Goal: Obtain resource: Obtain resource

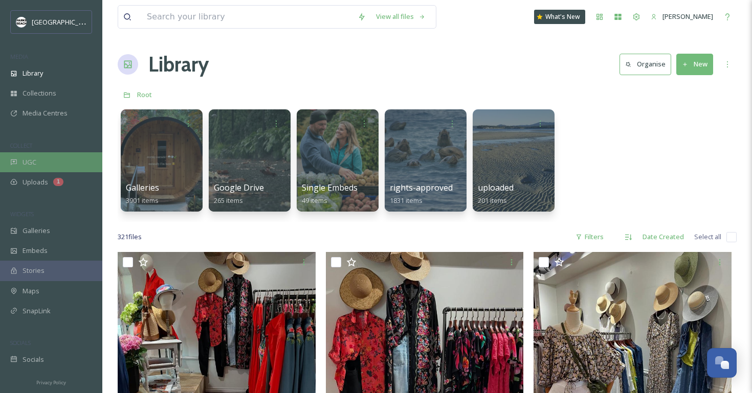
click at [38, 158] on div "UGC" at bounding box center [51, 162] width 102 height 20
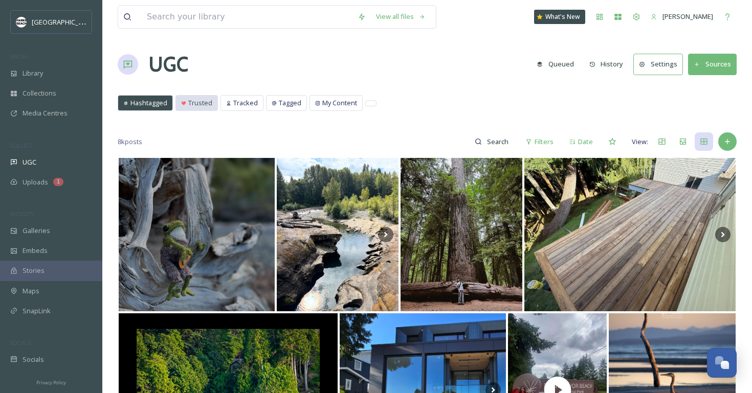
click at [196, 105] on span "Trusted" at bounding box center [200, 103] width 24 height 10
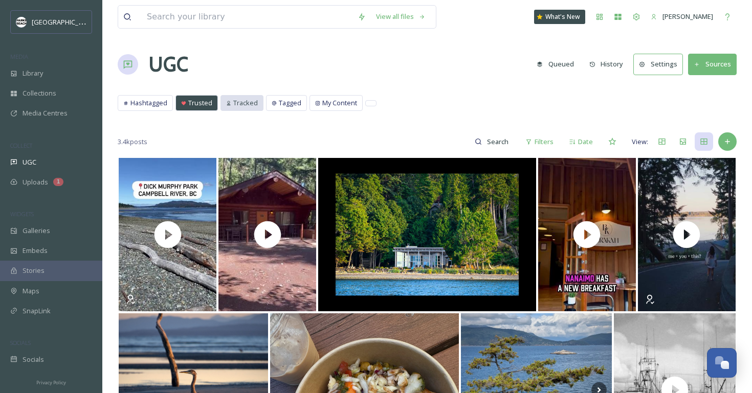
click at [248, 99] on span "Tracked" at bounding box center [245, 103] width 25 height 10
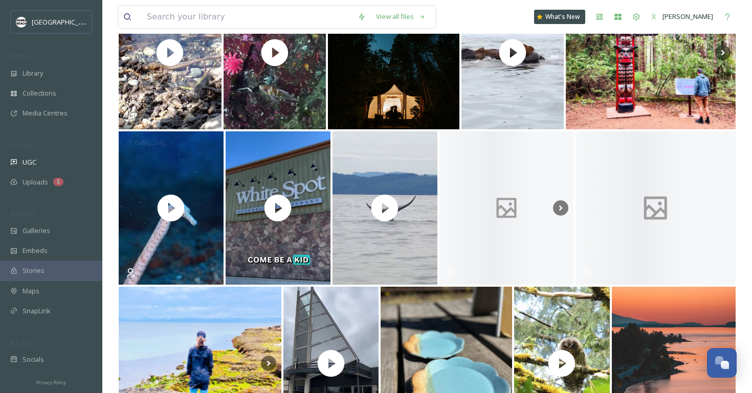
scroll to position [1530, 0]
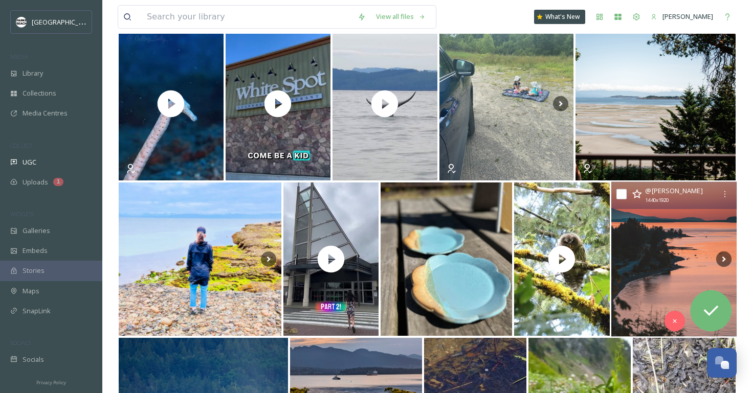
click at [655, 261] on img at bounding box center [673, 259] width 125 height 155
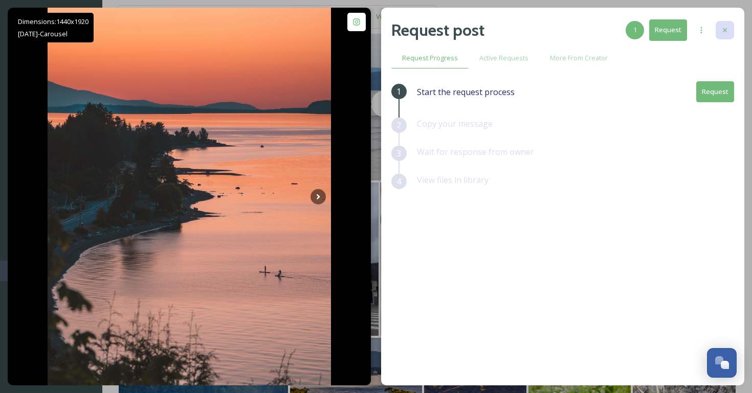
click at [724, 28] on icon at bounding box center [725, 30] width 8 height 8
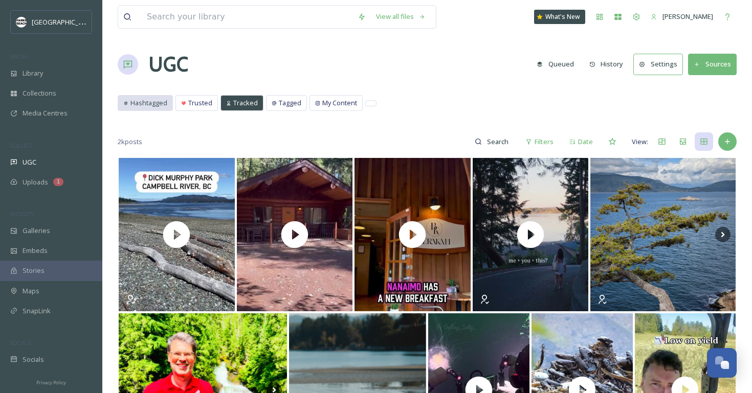
click at [154, 100] on span "Hashtagged" at bounding box center [148, 103] width 37 height 10
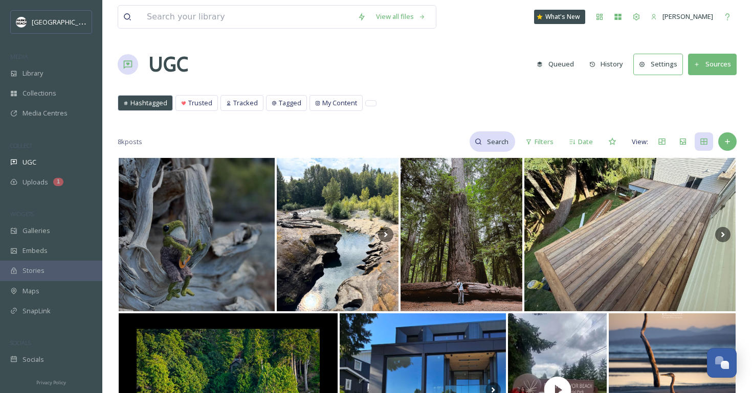
click at [497, 142] on input at bounding box center [498, 141] width 33 height 20
type input "#mypqb"
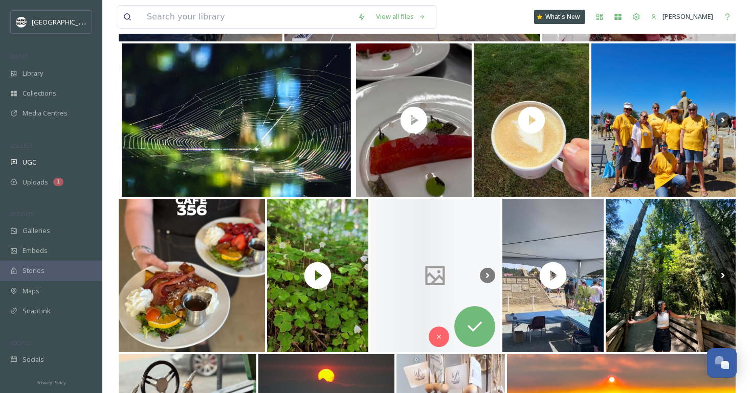
scroll to position [2147, 0]
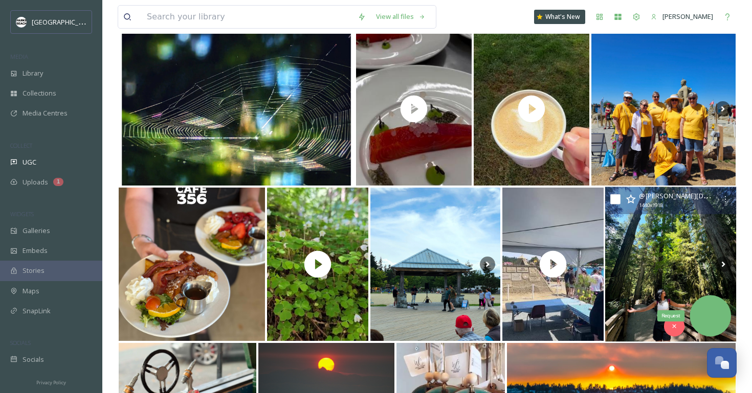
click at [718, 310] on icon at bounding box center [710, 316] width 20 height 20
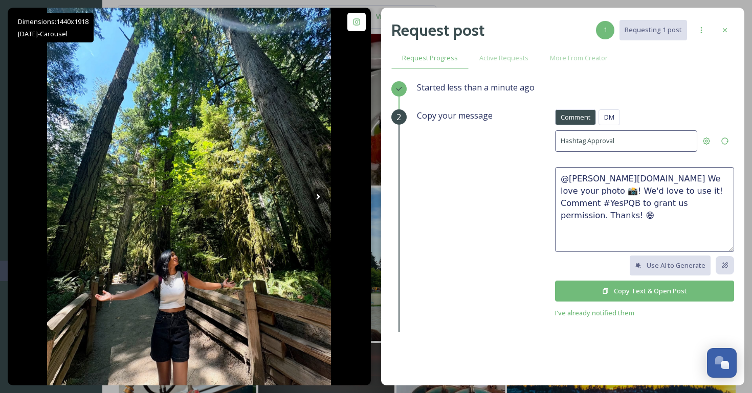
click at [641, 291] on button "Copy Text & Open Post" at bounding box center [644, 291] width 179 height 21
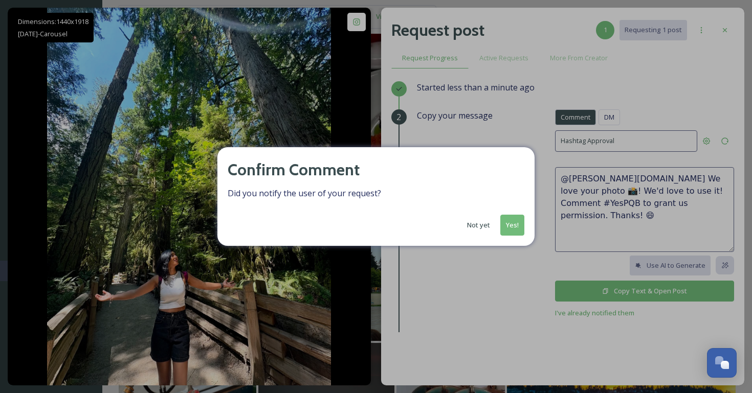
click at [511, 228] on button "Yes!" at bounding box center [512, 225] width 24 height 21
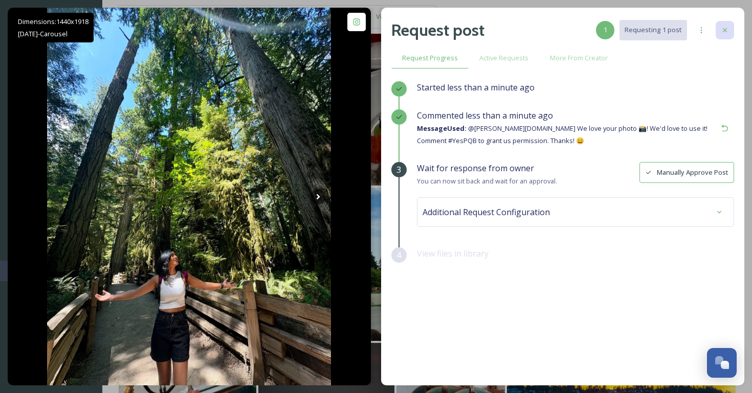
click at [729, 32] on div at bounding box center [725, 30] width 18 height 18
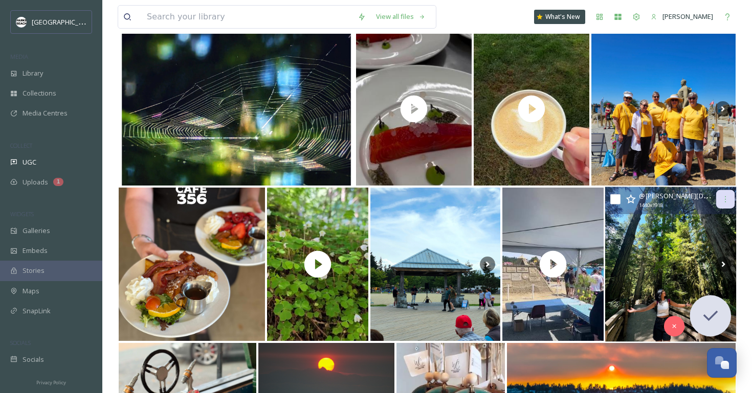
click at [725, 201] on icon at bounding box center [725, 199] width 8 height 8
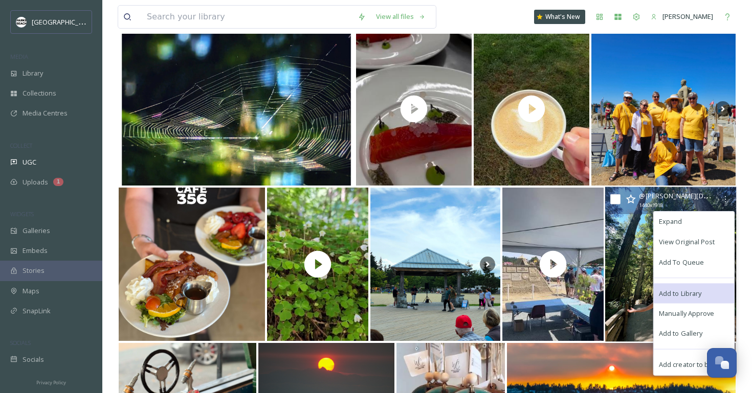
click at [678, 296] on span "Add to Library" at bounding box center [680, 293] width 42 height 10
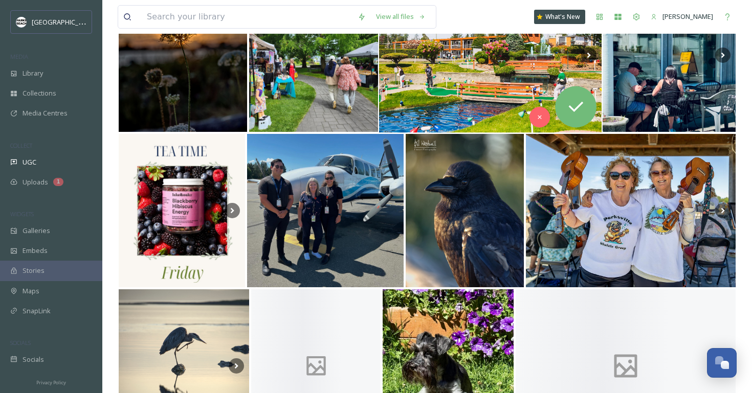
scroll to position [3345, 0]
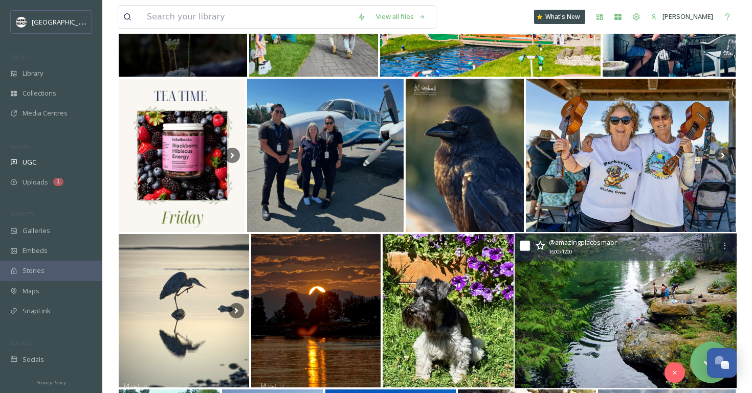
click at [603, 306] on img at bounding box center [626, 311] width 222 height 155
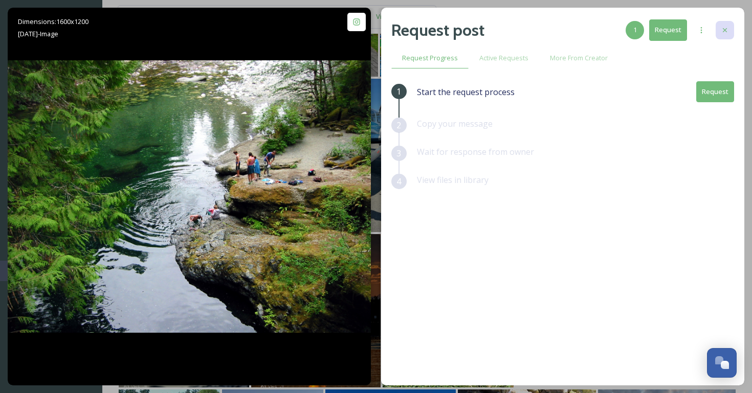
click at [721, 24] on div at bounding box center [725, 30] width 18 height 18
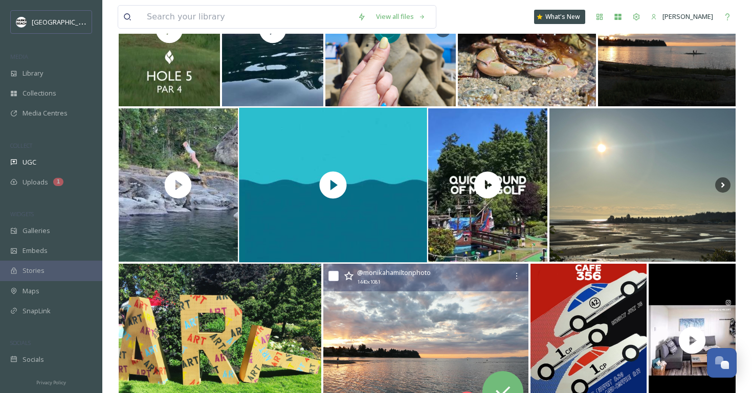
scroll to position [3852, 0]
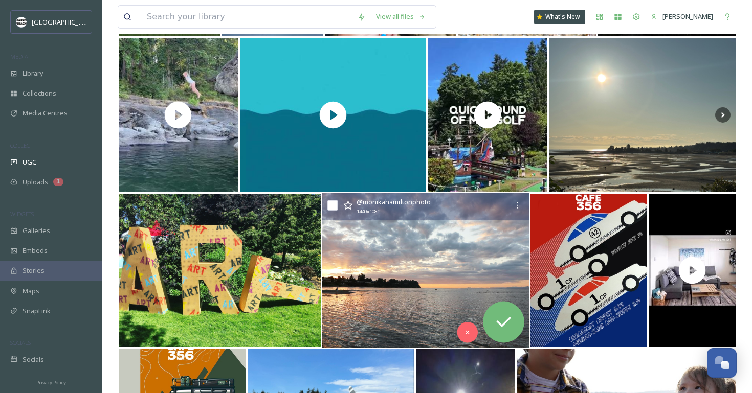
click at [426, 269] on img at bounding box center [425, 270] width 207 height 155
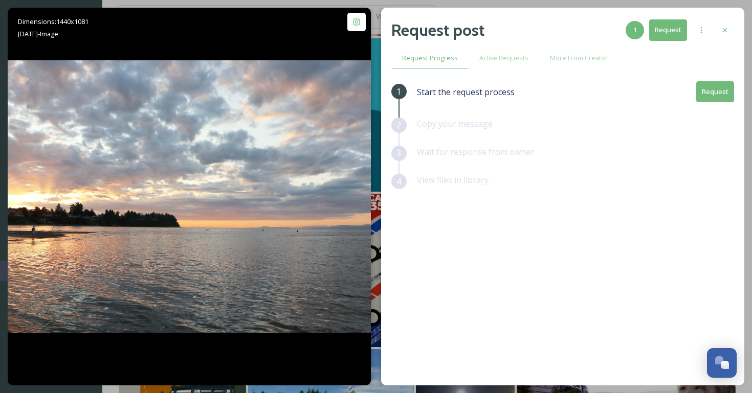
click at [707, 93] on button "Request" at bounding box center [715, 91] width 38 height 21
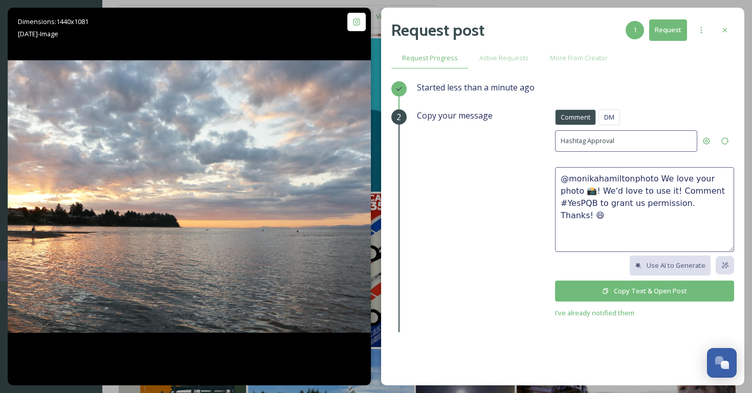
click at [651, 286] on button "Copy Text & Open Post" at bounding box center [644, 291] width 179 height 21
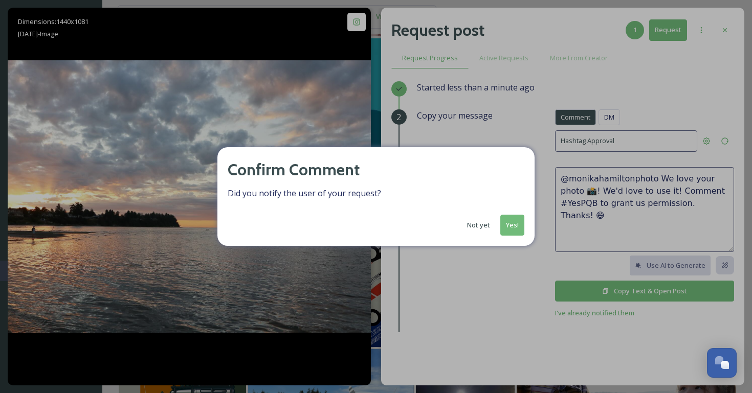
click at [512, 223] on button "Yes!" at bounding box center [512, 225] width 24 height 21
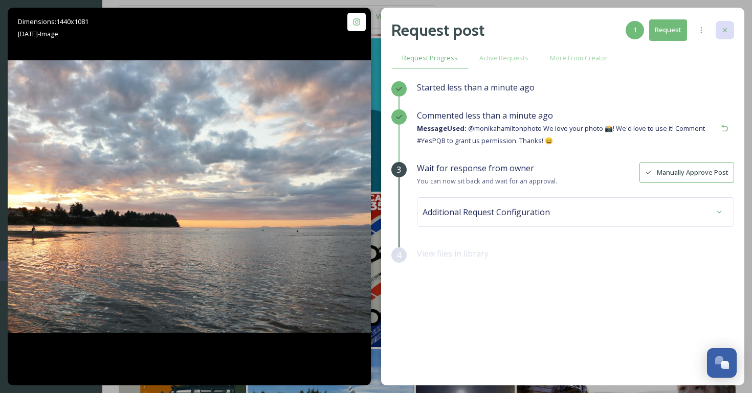
click at [725, 26] on icon at bounding box center [725, 30] width 8 height 8
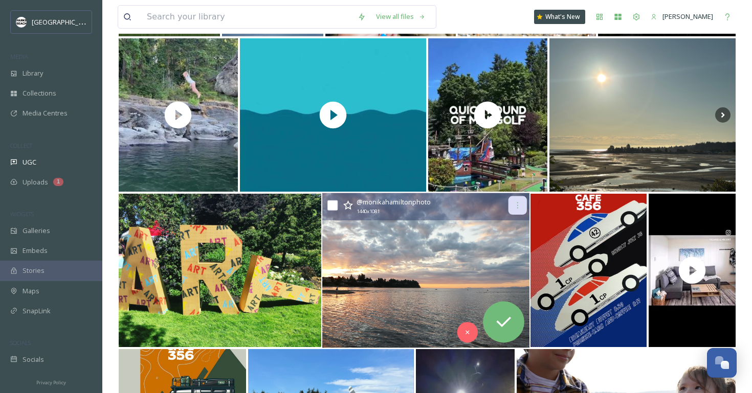
click at [523, 206] on div at bounding box center [517, 205] width 18 height 18
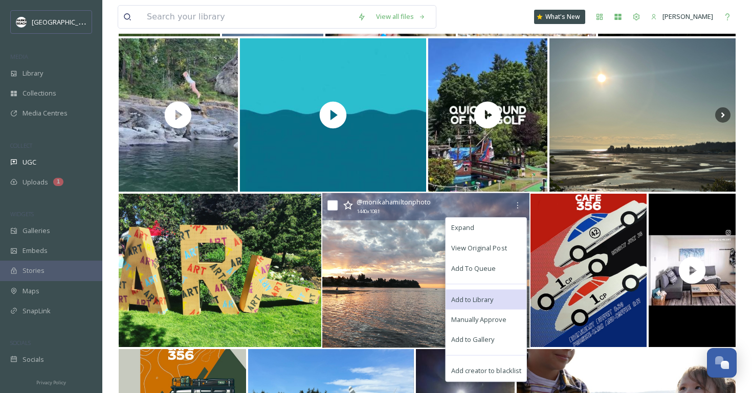
click at [461, 301] on span "Add to Library" at bounding box center [472, 300] width 42 height 10
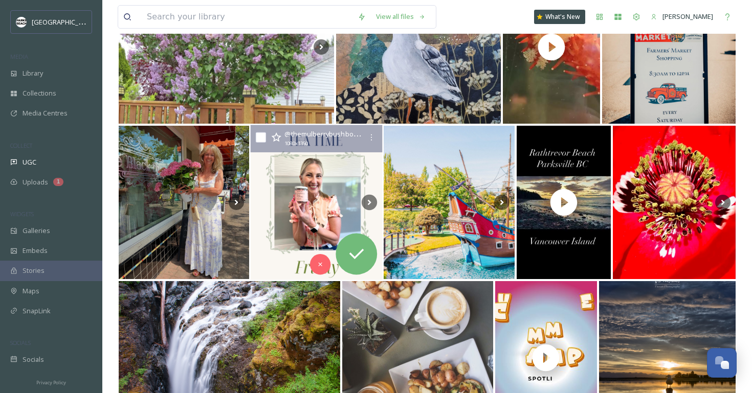
scroll to position [7223, 0]
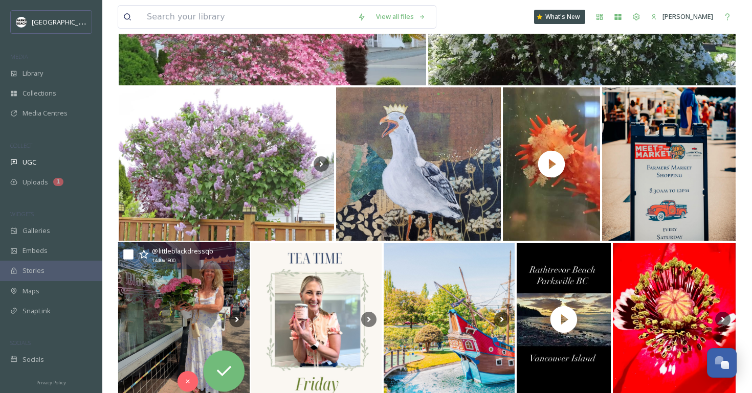
click at [167, 315] on img at bounding box center [184, 319] width 132 height 155
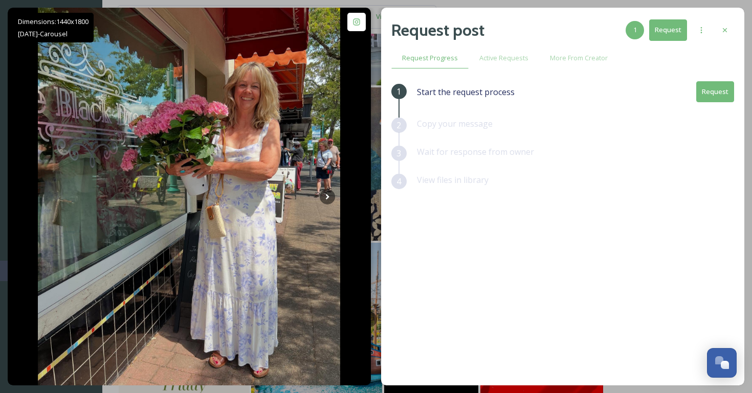
click at [721, 93] on button "Request" at bounding box center [715, 91] width 38 height 21
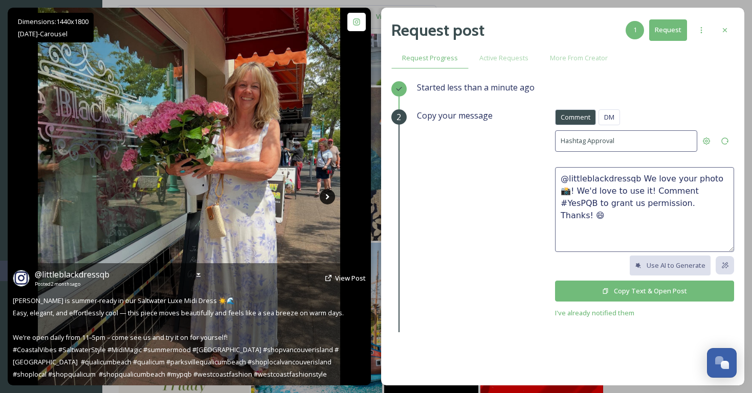
click at [330, 199] on icon at bounding box center [327, 196] width 15 height 15
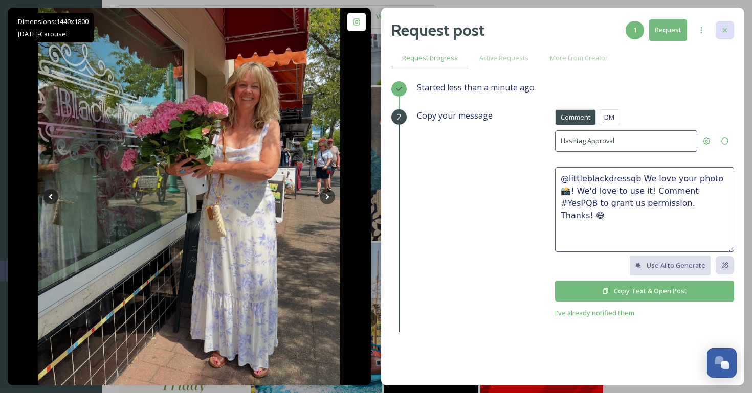
click at [725, 31] on icon at bounding box center [725, 30] width 8 height 8
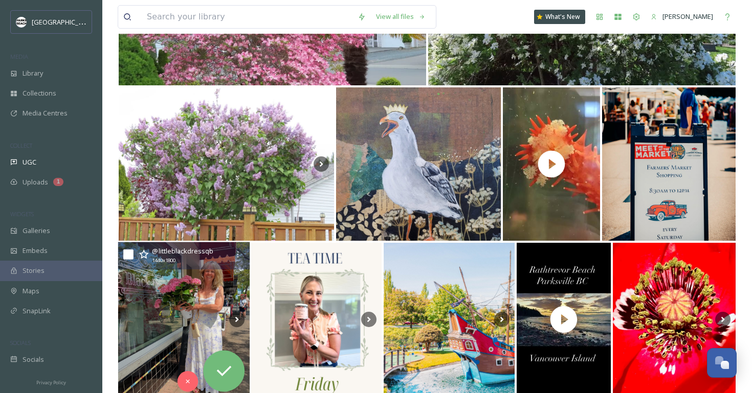
click at [202, 323] on img at bounding box center [184, 319] width 132 height 155
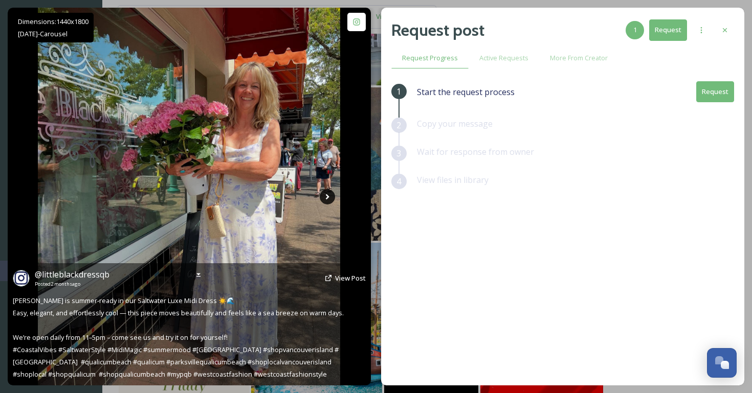
click at [326, 198] on icon at bounding box center [327, 196] width 15 height 15
click at [326, 197] on icon at bounding box center [327, 196] width 15 height 15
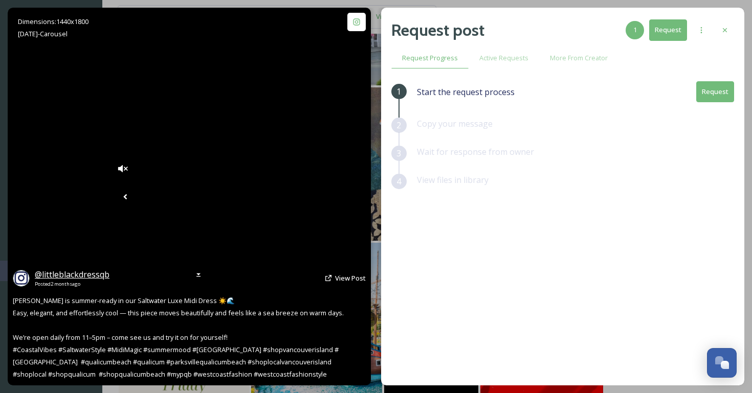
click at [92, 278] on span "@ littleblackdressqb" at bounding box center [72, 274] width 75 height 11
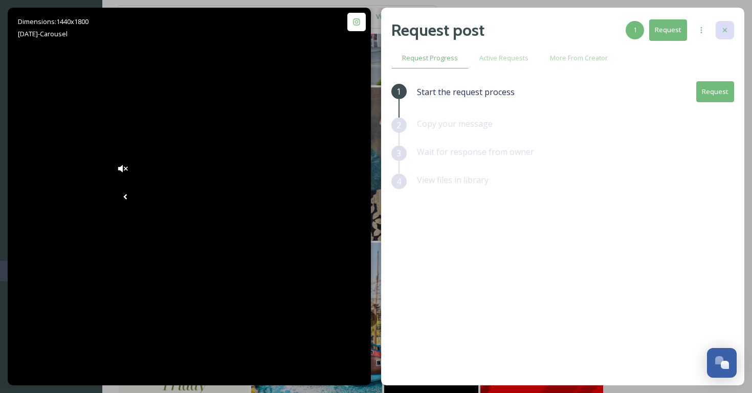
click at [721, 29] on icon at bounding box center [725, 30] width 8 height 8
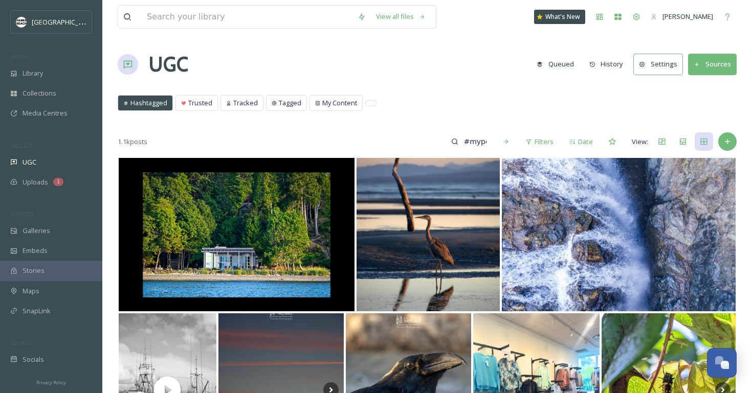
click at [723, 64] on button "Sources" at bounding box center [712, 64] width 49 height 21
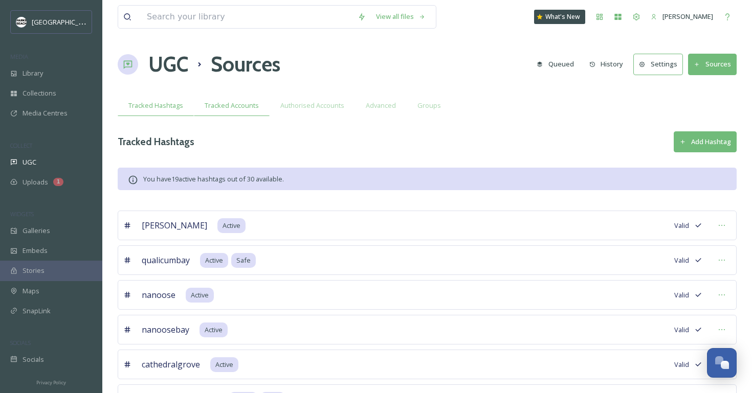
click at [243, 108] on span "Tracked Accounts" at bounding box center [232, 106] width 54 height 10
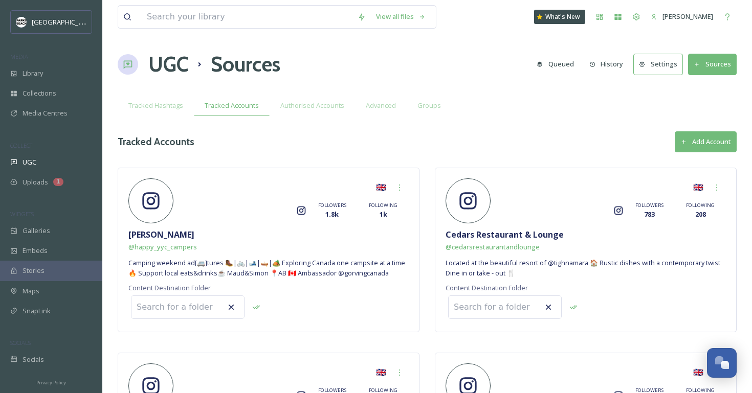
click at [705, 138] on button "Add Account" at bounding box center [706, 141] width 62 height 21
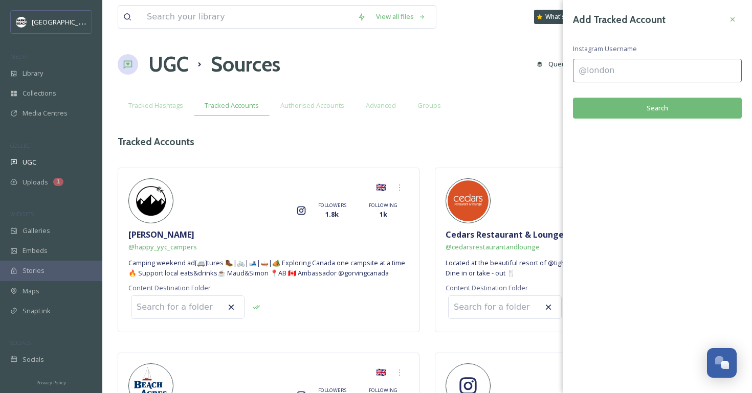
click at [640, 78] on input at bounding box center [657, 71] width 169 height 24
paste input "@monikahamiltonphoto We love your photo 📸! We'd love to use it! Comment #YesPQB…"
type input "@monikahamiltonphoto We love your photo 📸! We'd love to use it! Comment #YesPQB…"
type input "littleblackdress"
drag, startPoint x: 644, startPoint y: 74, endPoint x: 567, endPoint y: 68, distance: 77.0
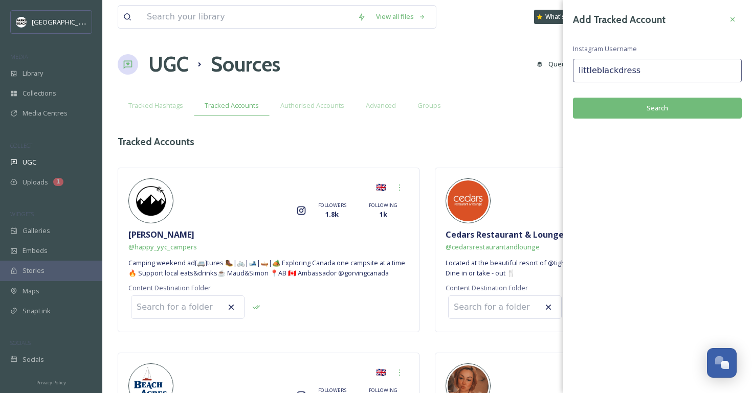
click at [575, 68] on input "littleblackdress" at bounding box center [657, 71] width 169 height 24
paste input "@littleblackdressqb"
type input "@littleblackdressqb"
click at [634, 104] on button "Search" at bounding box center [657, 108] width 169 height 21
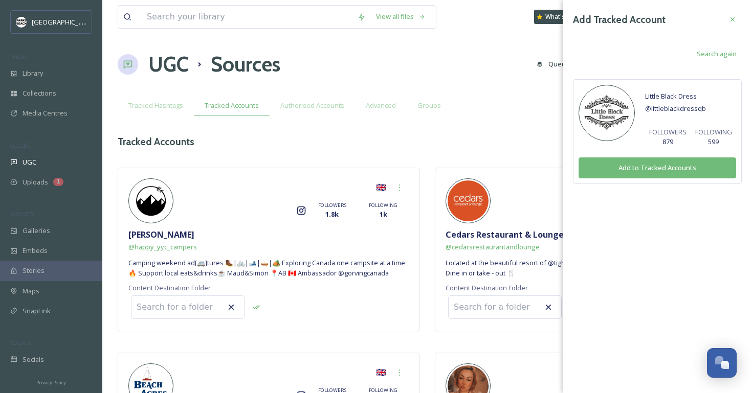
click at [633, 169] on button "Add to Tracked Accounts" at bounding box center [657, 168] width 158 height 21
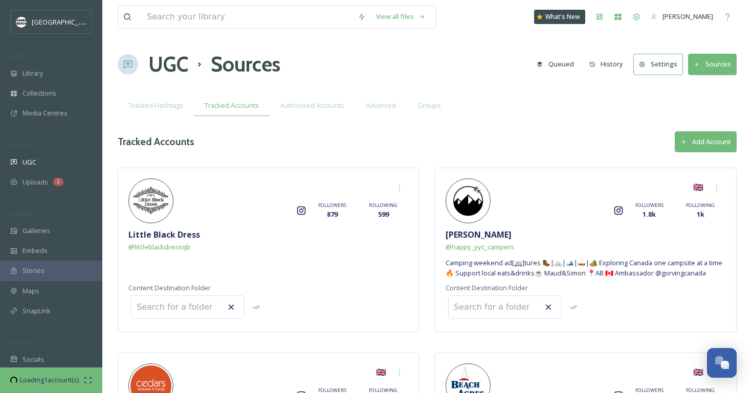
click at [53, 150] on div "COLLECT" at bounding box center [51, 145] width 102 height 13
click at [51, 157] on div "UGC" at bounding box center [51, 162] width 102 height 20
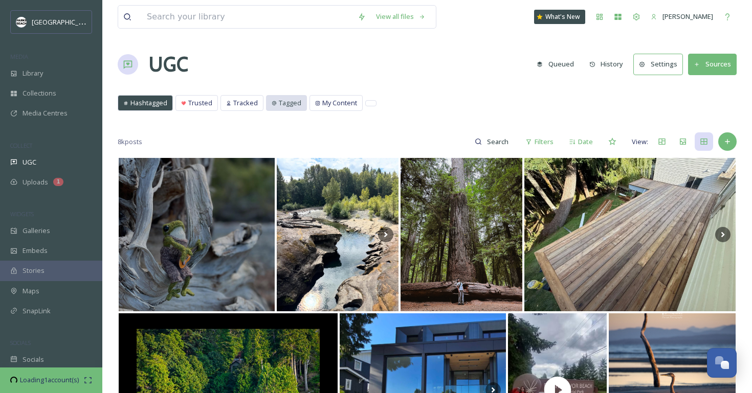
click at [287, 105] on span "Tagged" at bounding box center [290, 103] width 23 height 10
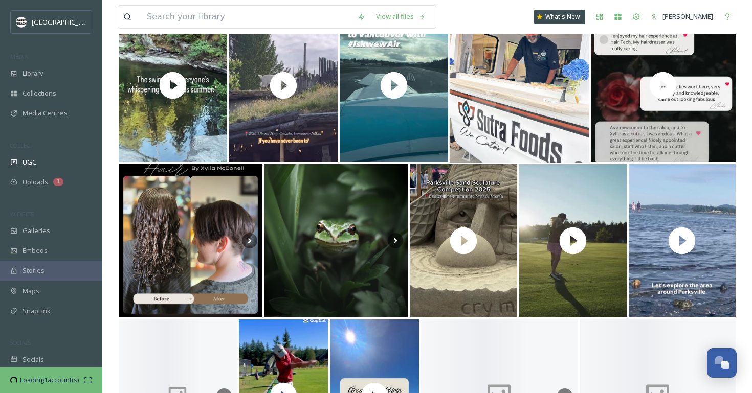
scroll to position [408, 0]
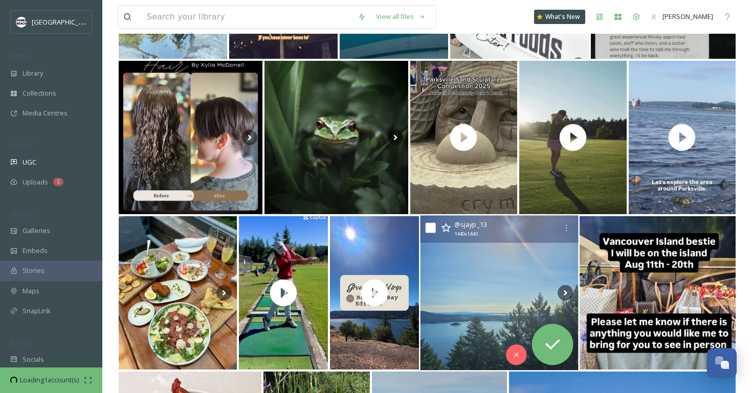
click at [504, 268] on img at bounding box center [499, 293] width 158 height 155
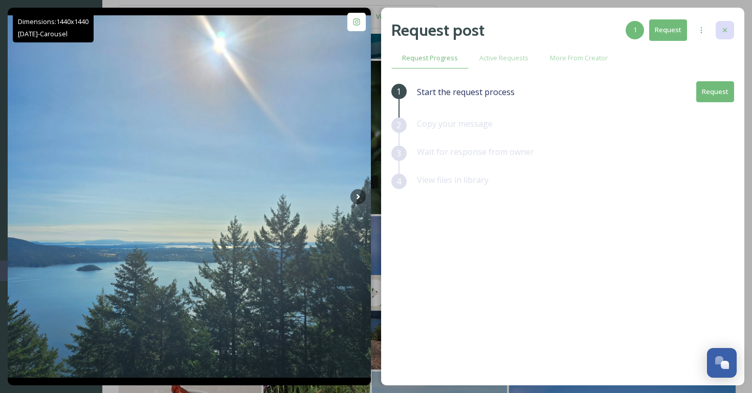
click at [724, 26] on icon at bounding box center [725, 30] width 8 height 8
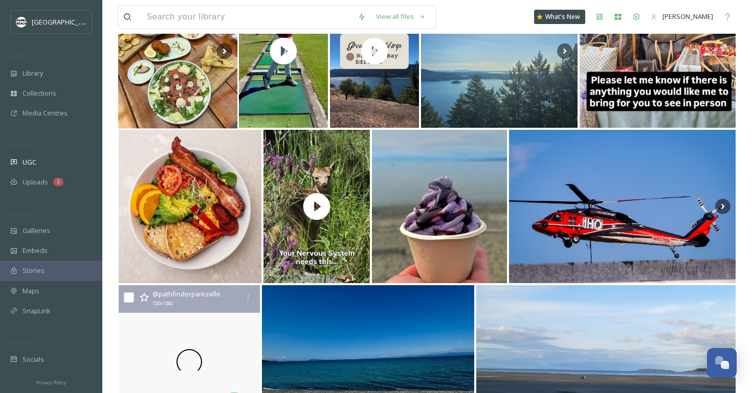
scroll to position [683, 0]
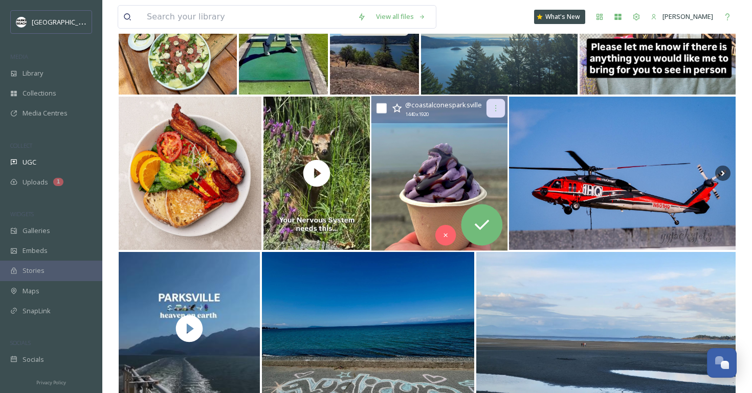
click at [496, 113] on div at bounding box center [495, 108] width 18 height 18
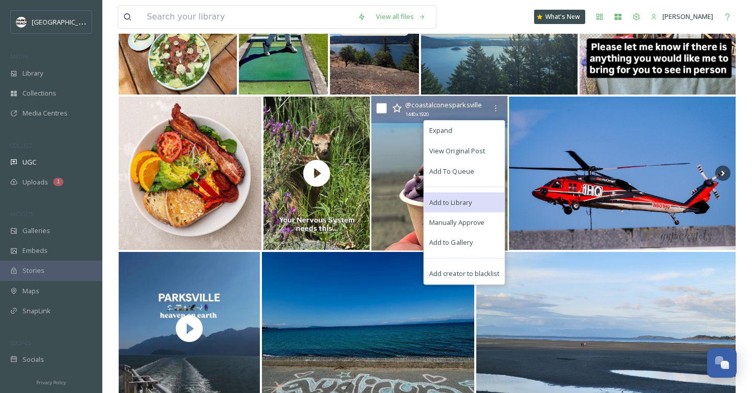
click at [469, 209] on div "Add to Library" at bounding box center [464, 202] width 81 height 20
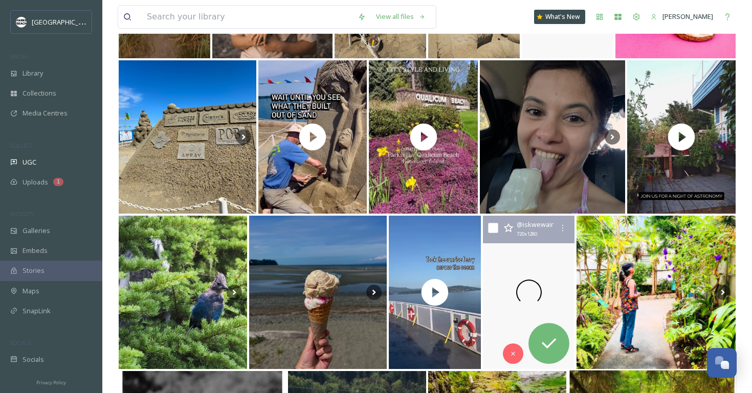
scroll to position [1365, 0]
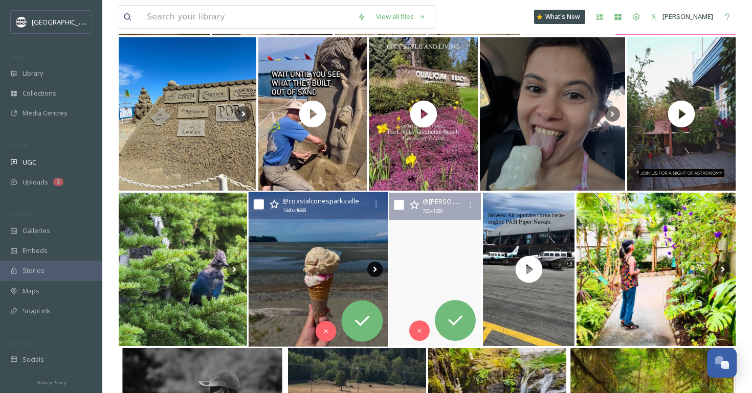
click at [376, 265] on icon at bounding box center [374, 269] width 15 height 15
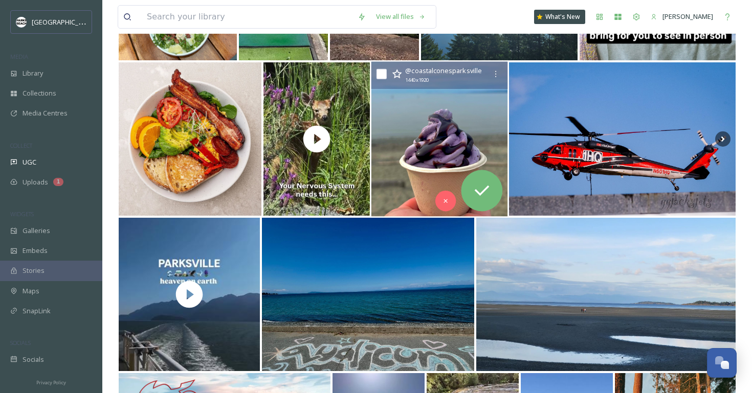
scroll to position [741, 0]
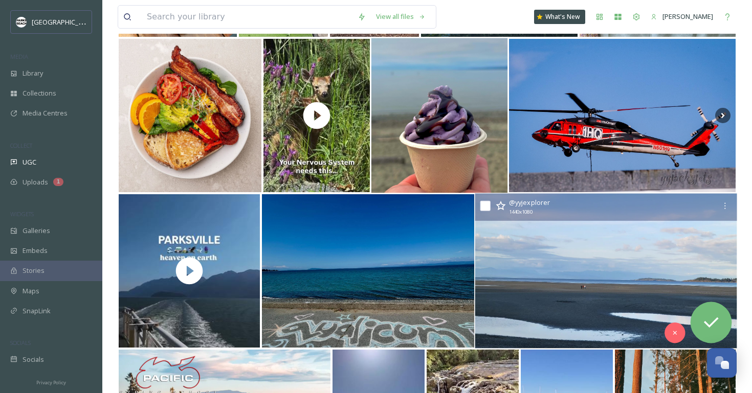
click at [503, 255] on img at bounding box center [606, 271] width 262 height 155
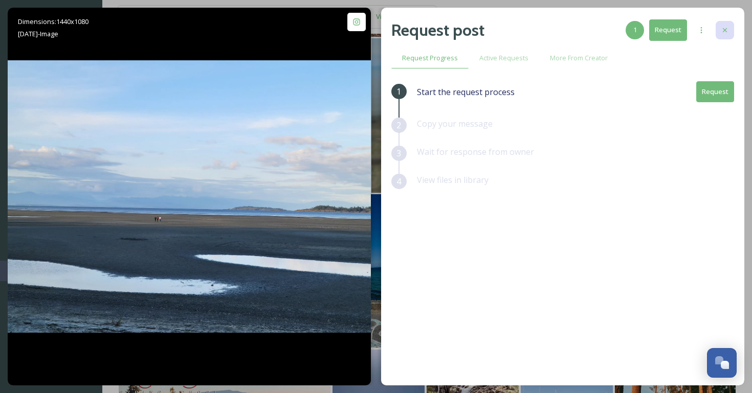
click at [728, 26] on icon at bounding box center [725, 30] width 8 height 8
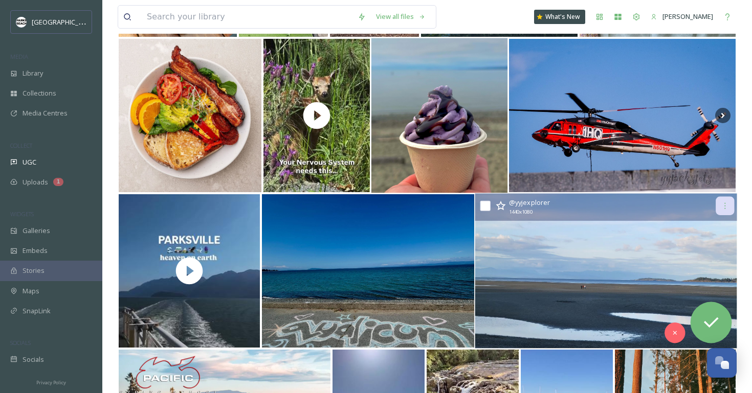
click at [723, 207] on icon at bounding box center [725, 206] width 8 height 8
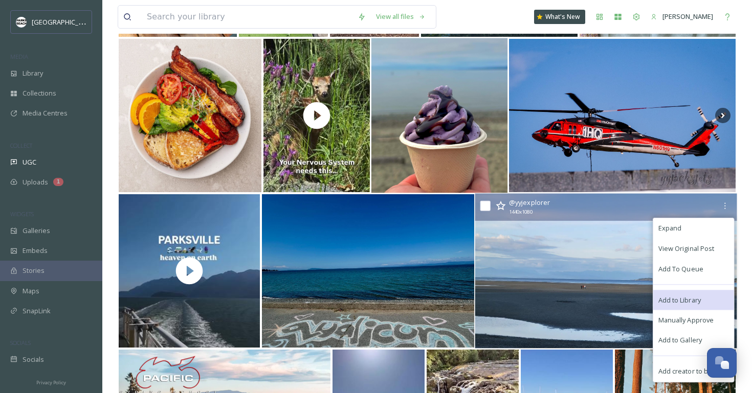
click at [680, 301] on span "Add to Library" at bounding box center [679, 300] width 42 height 10
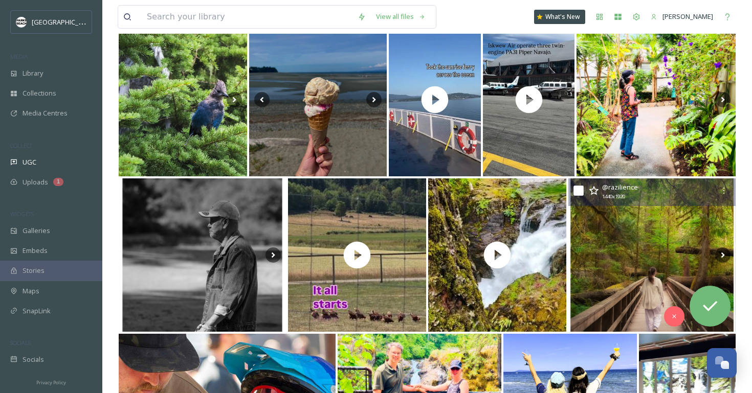
scroll to position [1610, 0]
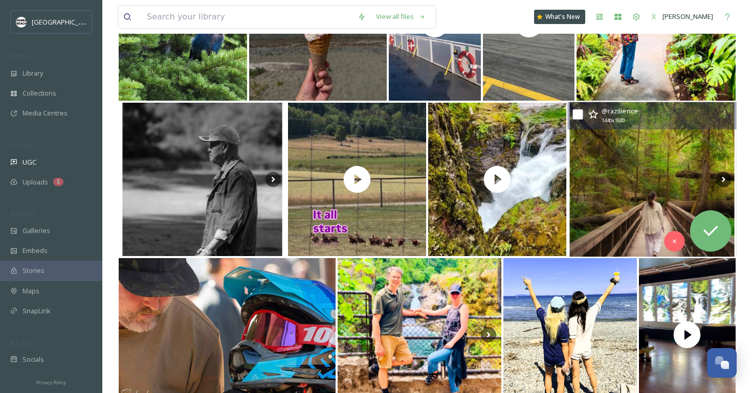
click at [640, 228] on img at bounding box center [652, 179] width 169 height 155
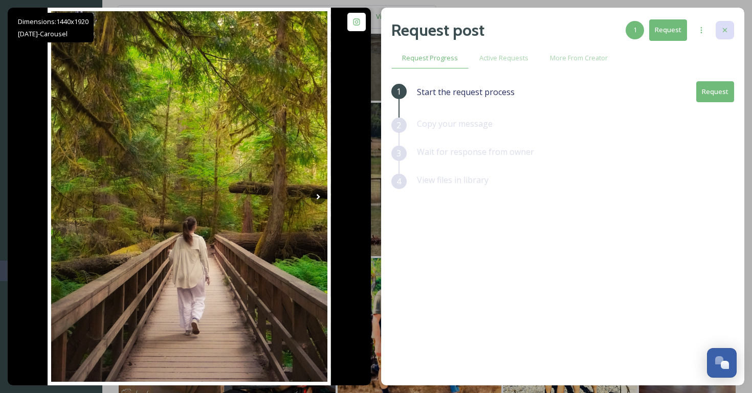
click at [725, 31] on icon at bounding box center [725, 30] width 8 height 8
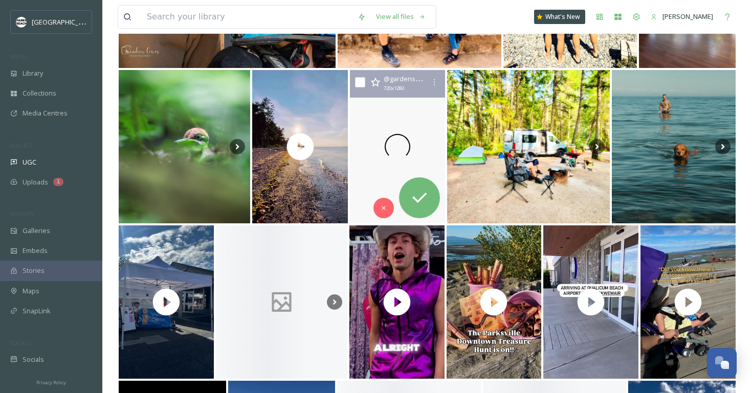
scroll to position [1969, 0]
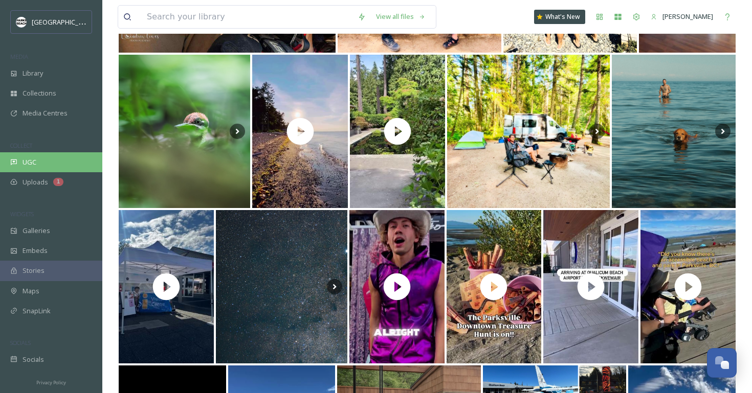
click at [40, 152] on div "UGC" at bounding box center [51, 162] width 102 height 20
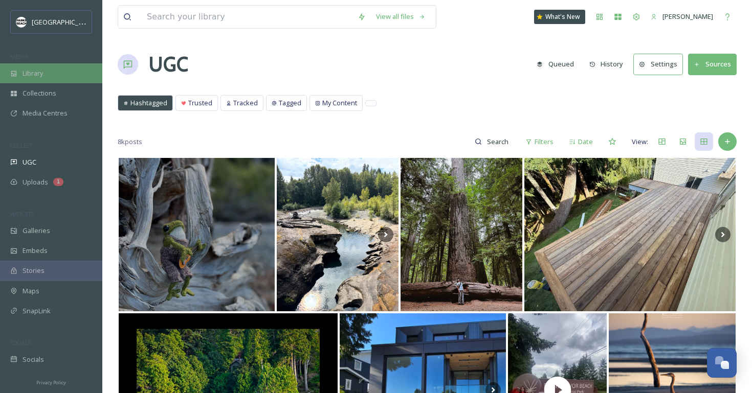
click at [53, 71] on div "Library" at bounding box center [51, 73] width 102 height 20
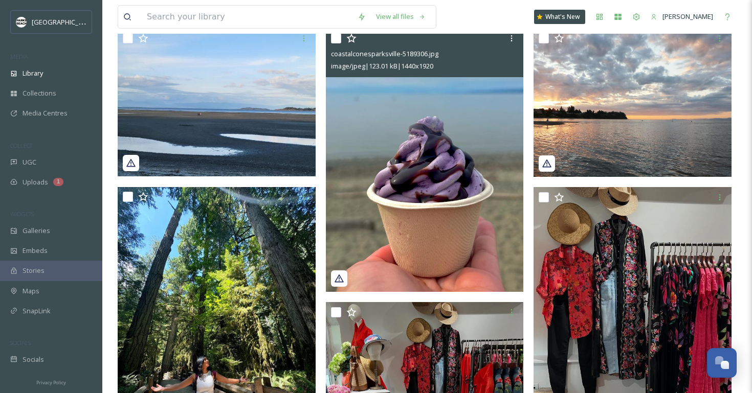
scroll to position [106, 0]
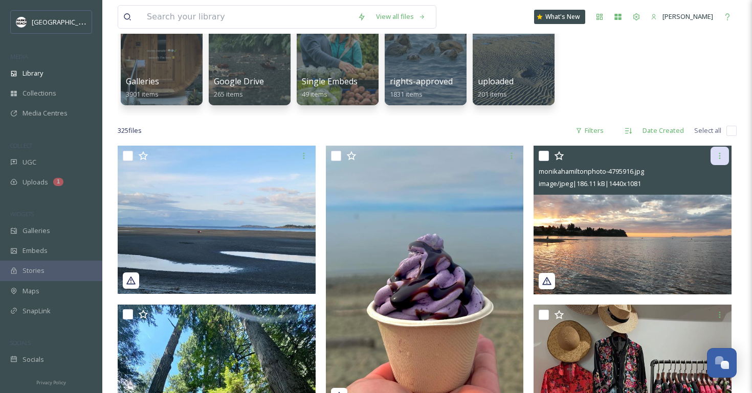
click at [722, 159] on icon at bounding box center [720, 156] width 8 height 8
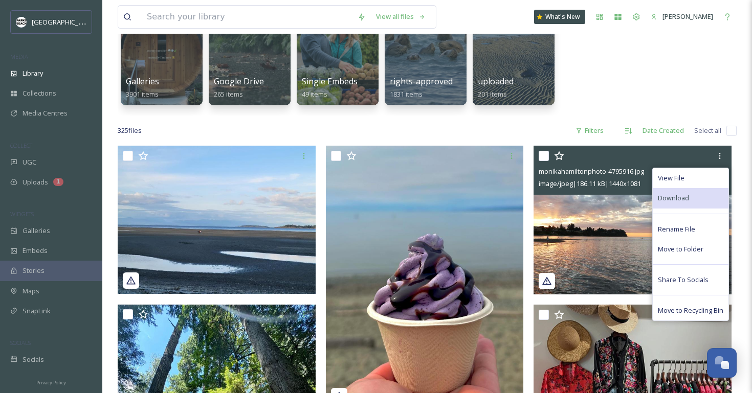
click at [682, 194] on span "Download" at bounding box center [673, 198] width 31 height 10
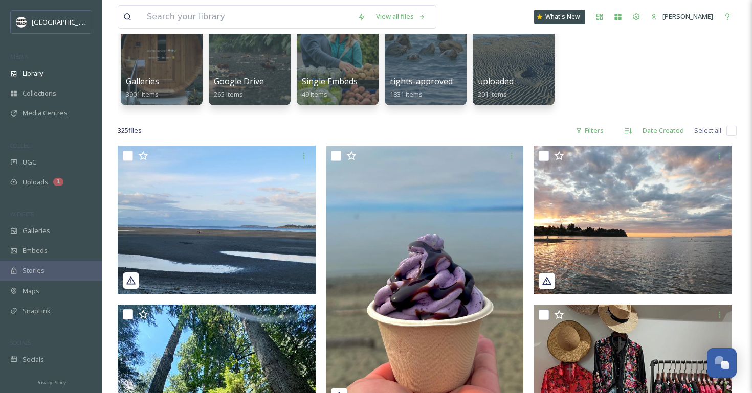
click at [459, 132] on div "325 file s Filters Date Created Select all" at bounding box center [427, 131] width 619 height 20
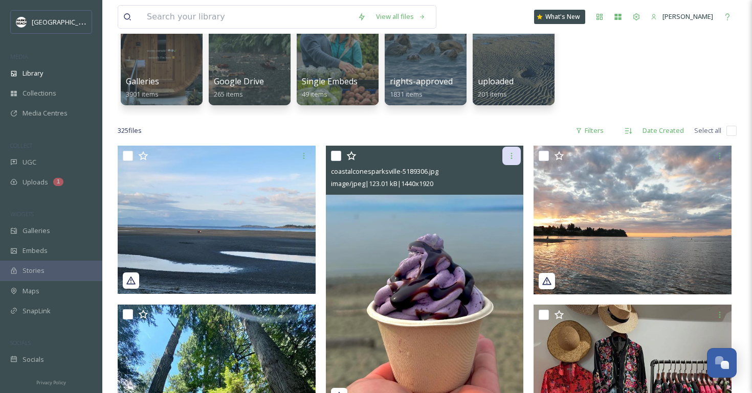
click at [517, 155] on div at bounding box center [511, 156] width 18 height 18
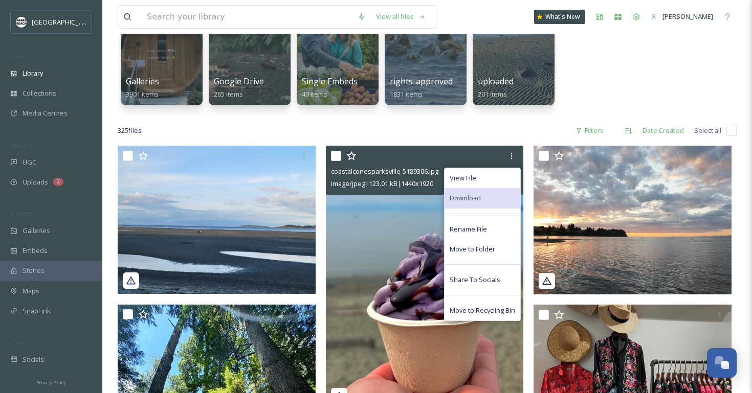
click at [484, 199] on div "Download" at bounding box center [482, 198] width 76 height 20
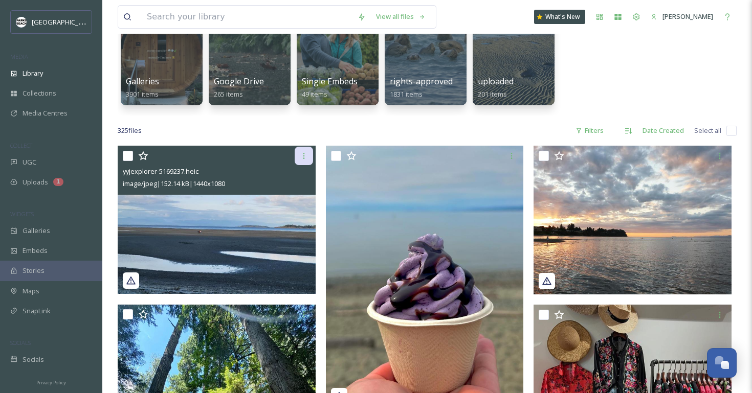
click at [305, 149] on div at bounding box center [304, 156] width 18 height 18
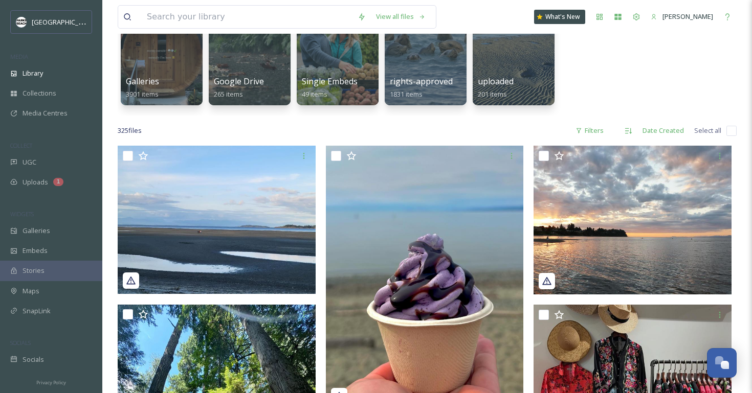
click at [640, 107] on div "Galleries 3901 items Google Drive 265 items Single Embeds 49 items rights-appro…" at bounding box center [427, 57] width 619 height 118
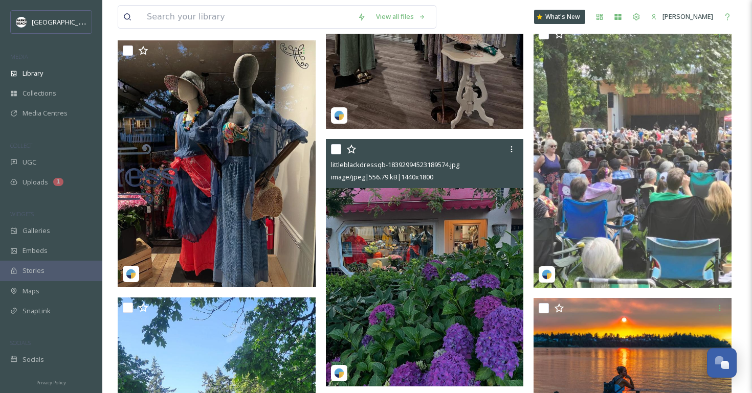
scroll to position [903, 0]
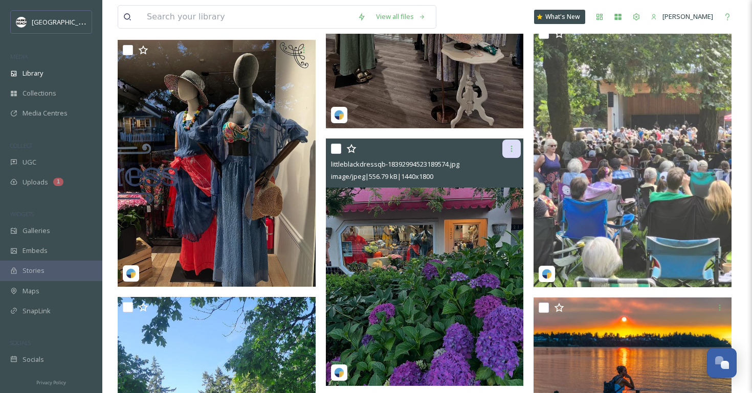
click at [514, 148] on icon at bounding box center [511, 149] width 8 height 8
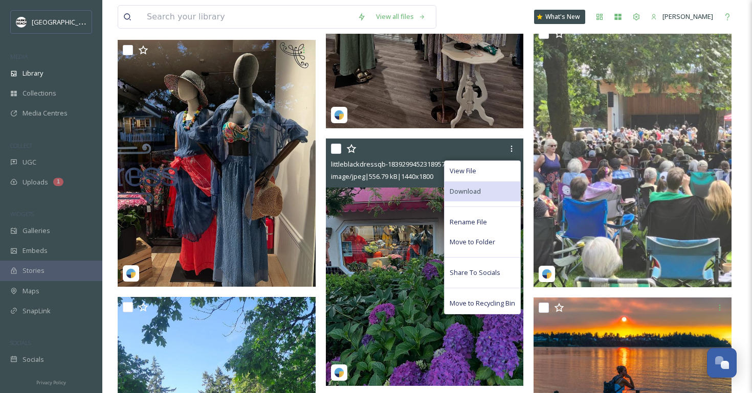
click at [487, 185] on div "Download" at bounding box center [482, 192] width 76 height 20
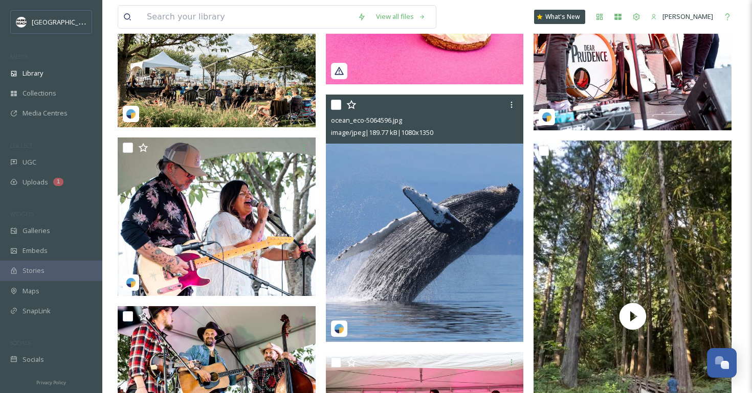
scroll to position [1496, 0]
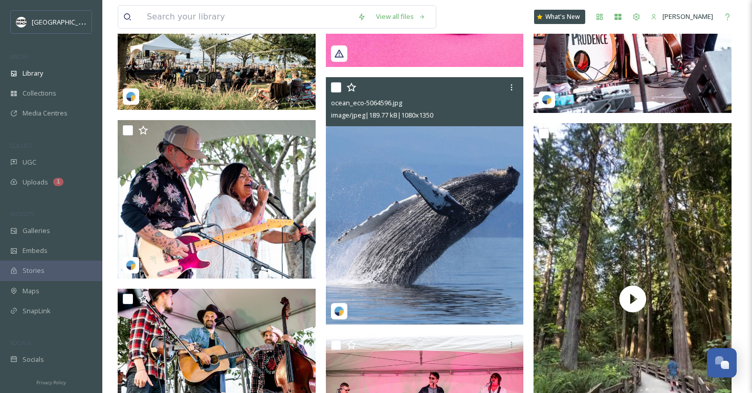
click at [461, 286] on img at bounding box center [425, 201] width 198 height 248
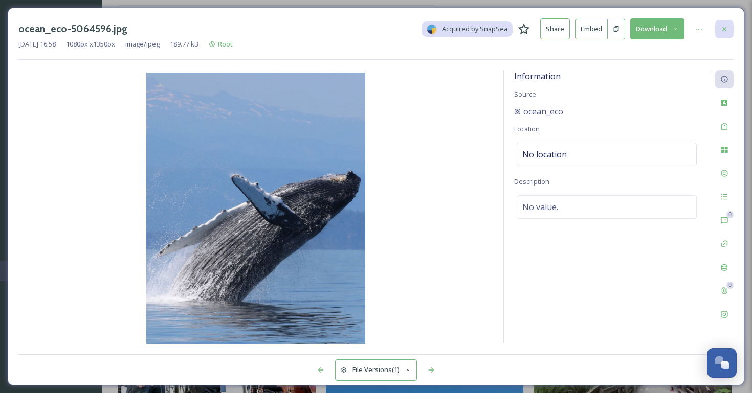
click at [729, 30] on div at bounding box center [724, 29] width 18 height 18
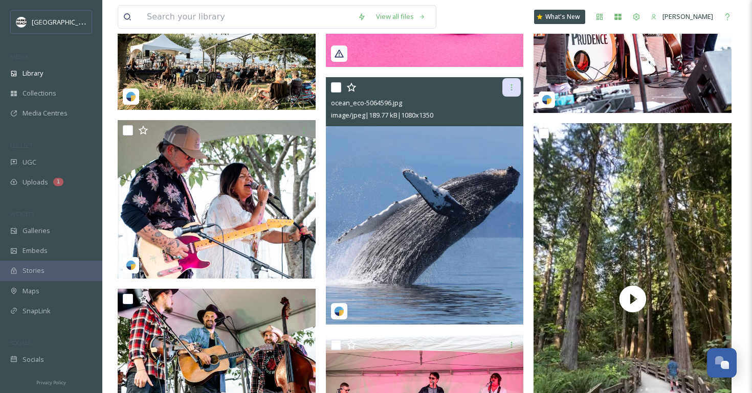
click at [511, 90] on icon at bounding box center [512, 87] width 2 height 6
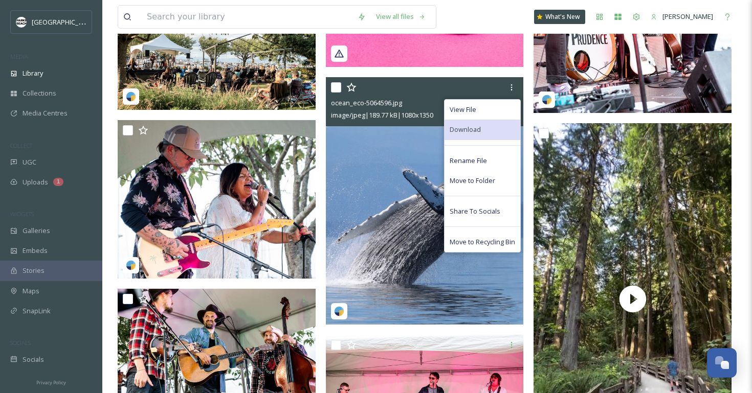
click at [479, 125] on span "Download" at bounding box center [465, 130] width 31 height 10
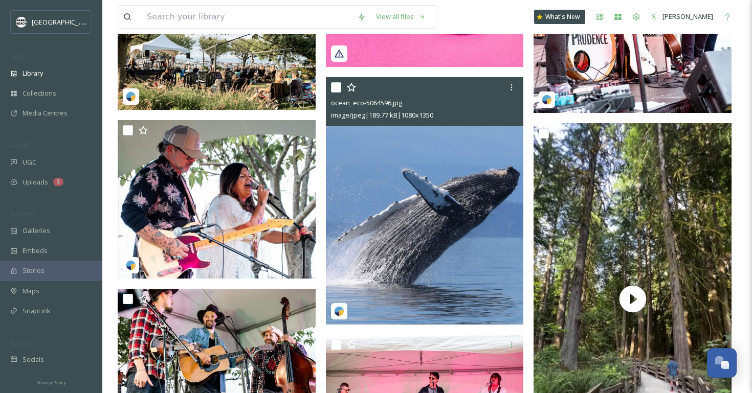
click at [398, 138] on img at bounding box center [425, 201] width 198 height 248
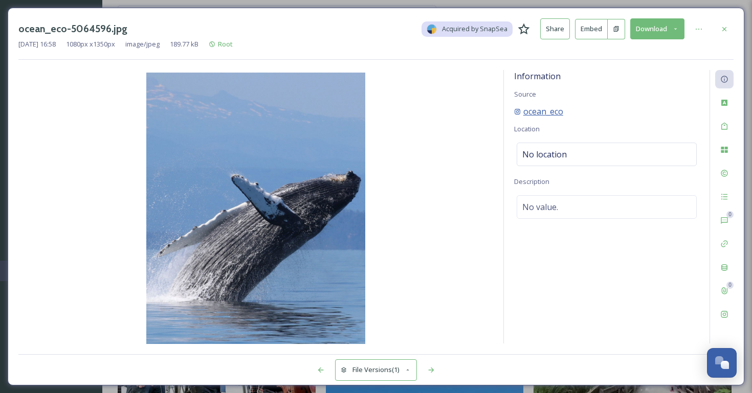
click at [554, 110] on span "ocean_eco" at bounding box center [543, 111] width 40 height 12
